Goal: Find specific page/section: Find specific page/section

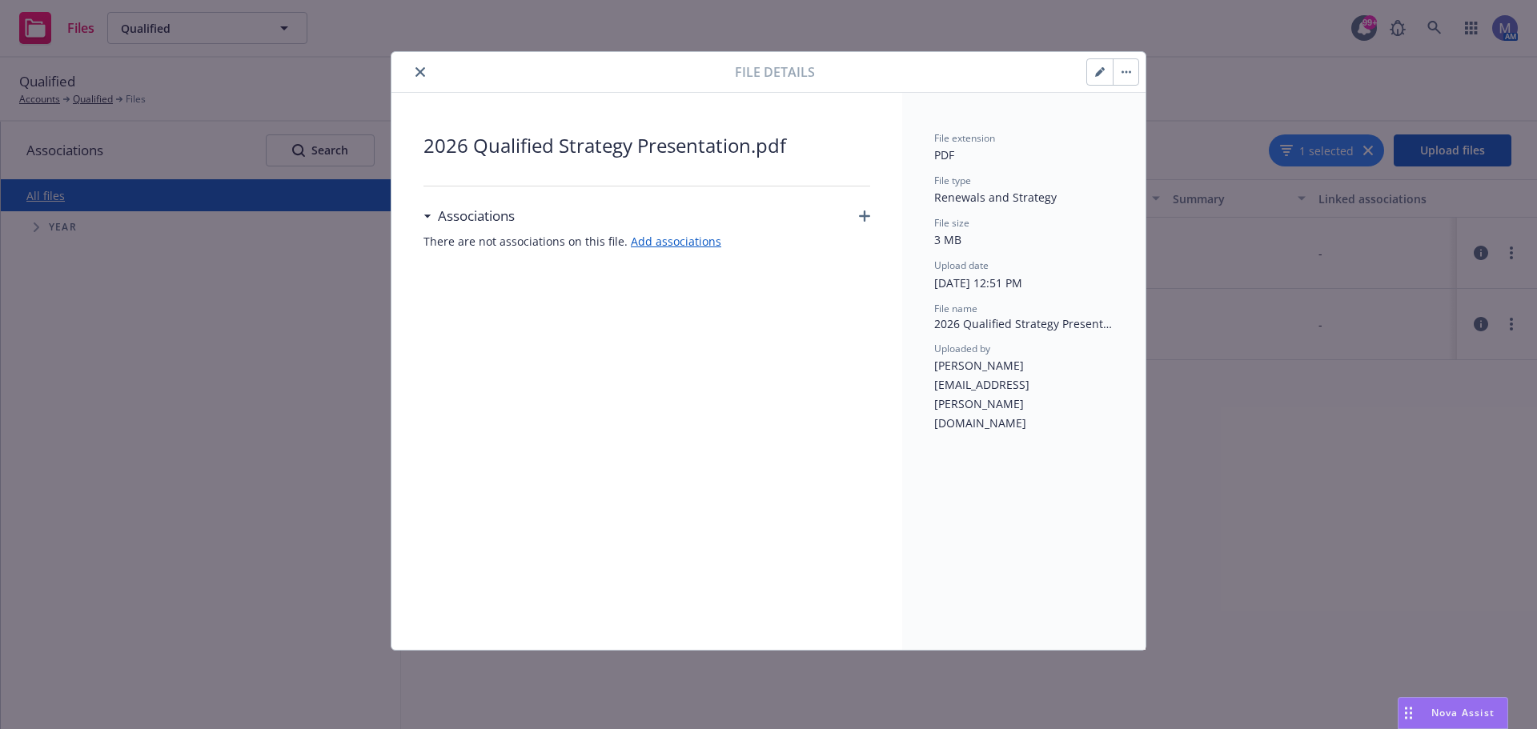
click at [415, 72] on icon "close" at bounding box center [420, 72] width 10 height 10
